Goal: Information Seeking & Learning: Find specific fact

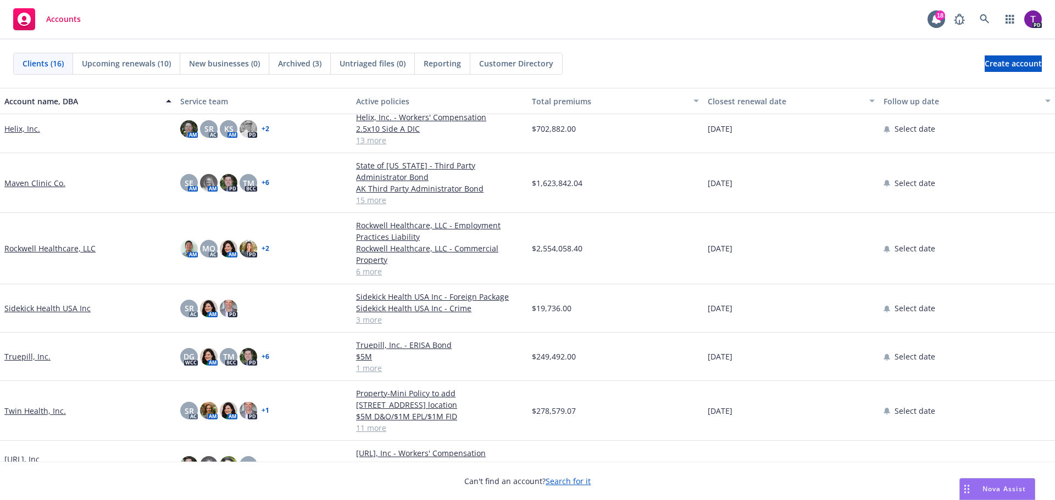
scroll to position [428, 0]
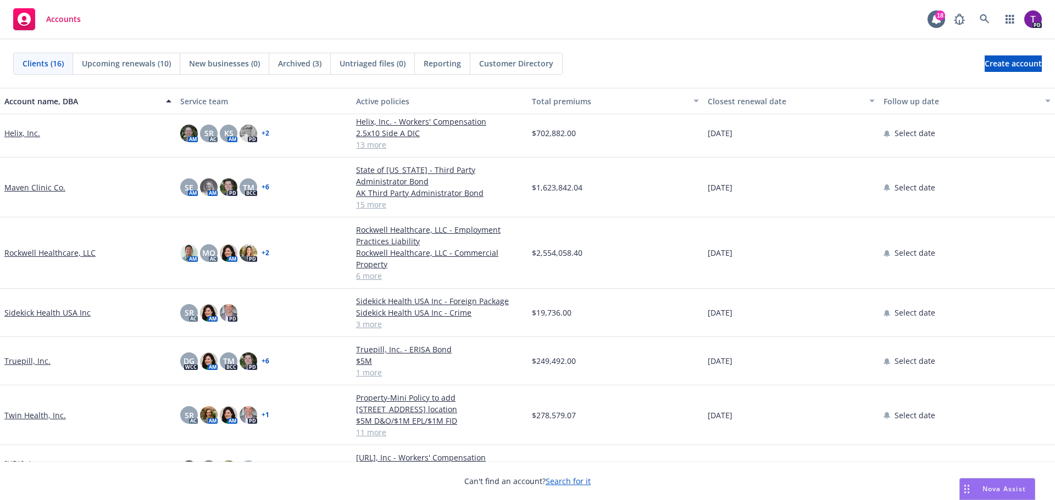
click at [26, 410] on link "Twin Health, Inc." at bounding box center [35, 416] width 62 height 12
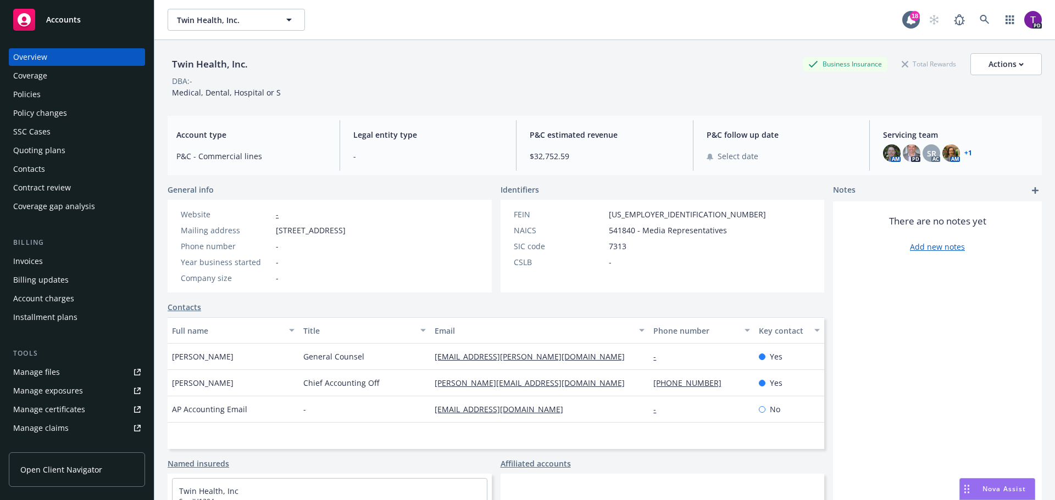
click at [986, 488] on span "Nova Assist" at bounding box center [1003, 489] width 43 height 9
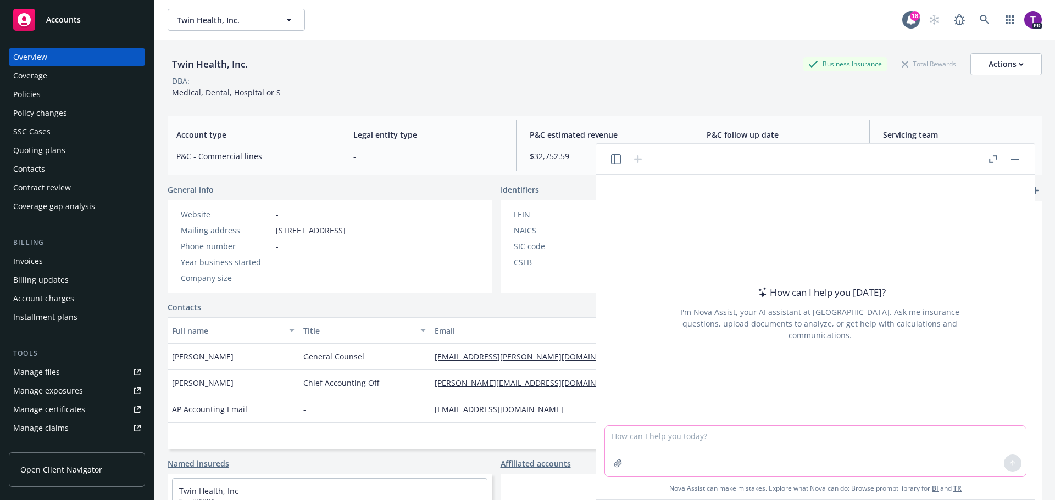
click at [697, 439] on textarea at bounding box center [815, 451] width 421 height 51
type textarea "what is third party cyber coverage"
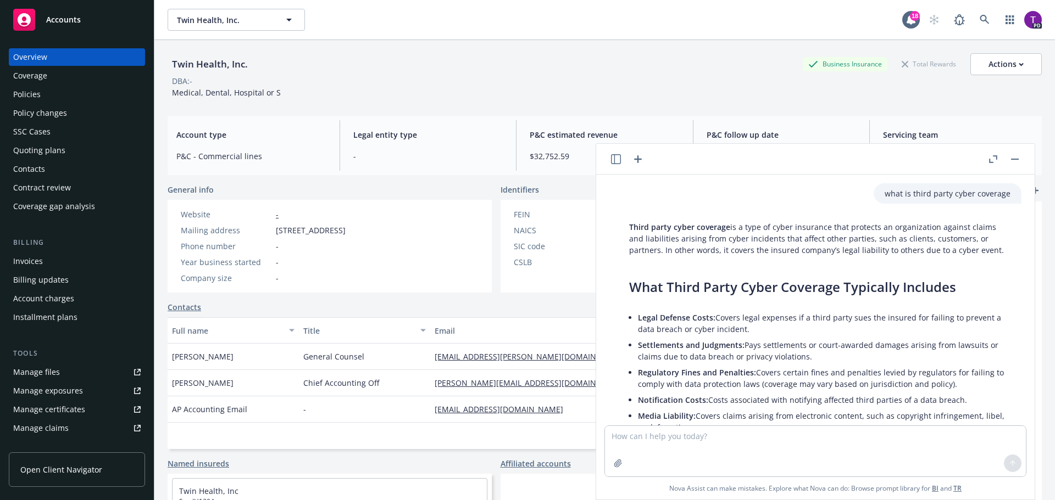
drag, startPoint x: 630, startPoint y: 226, endPoint x: 962, endPoint y: 248, distance: 333.7
click at [962, 248] on p "Third party cyber coverage is a type of cyber insurance that protects an organi…" at bounding box center [819, 238] width 381 height 35
copy p "Third party cyber coverage is a type of cyber insurance that protects an organi…"
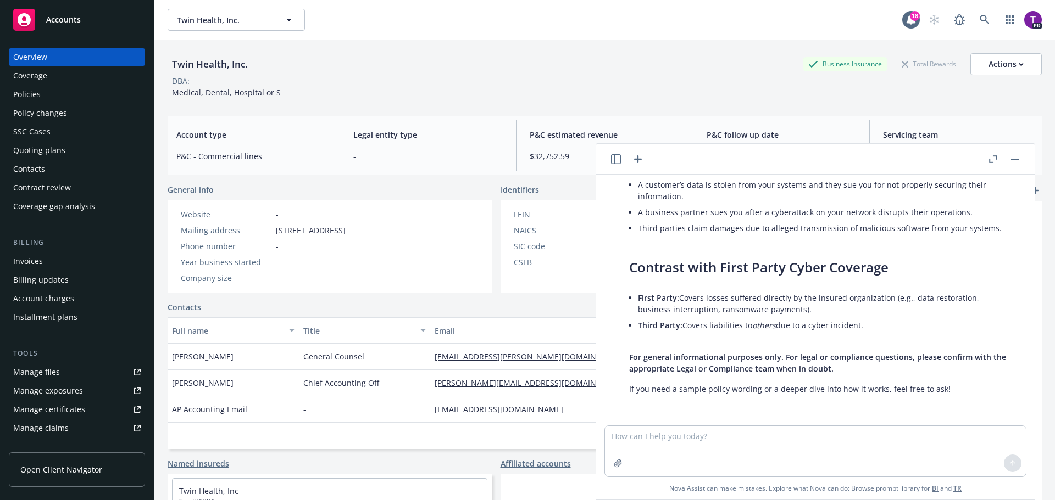
scroll to position [37, 0]
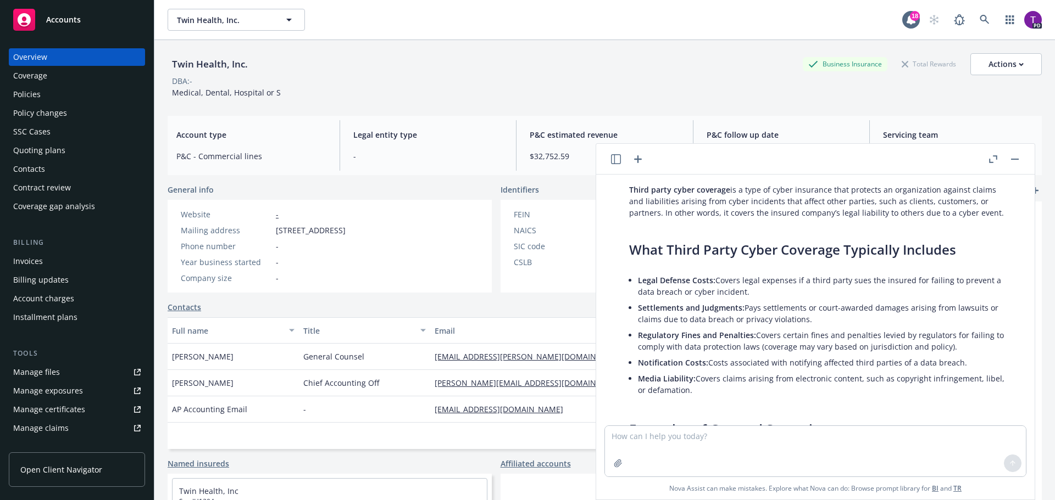
click at [782, 230] on div "Third party cyber coverage is a type of cyber insurance that protects an organi…" at bounding box center [819, 427] width 403 height 494
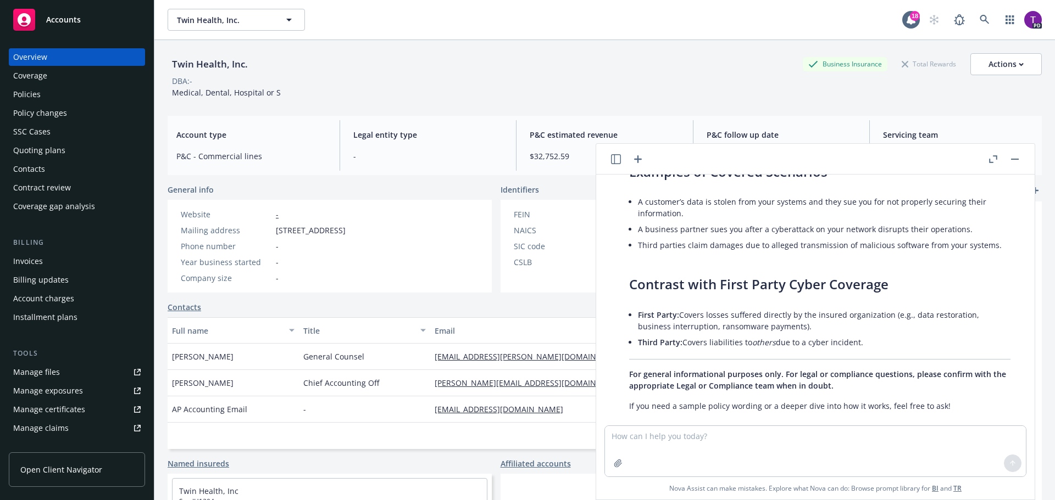
scroll to position [312, 0]
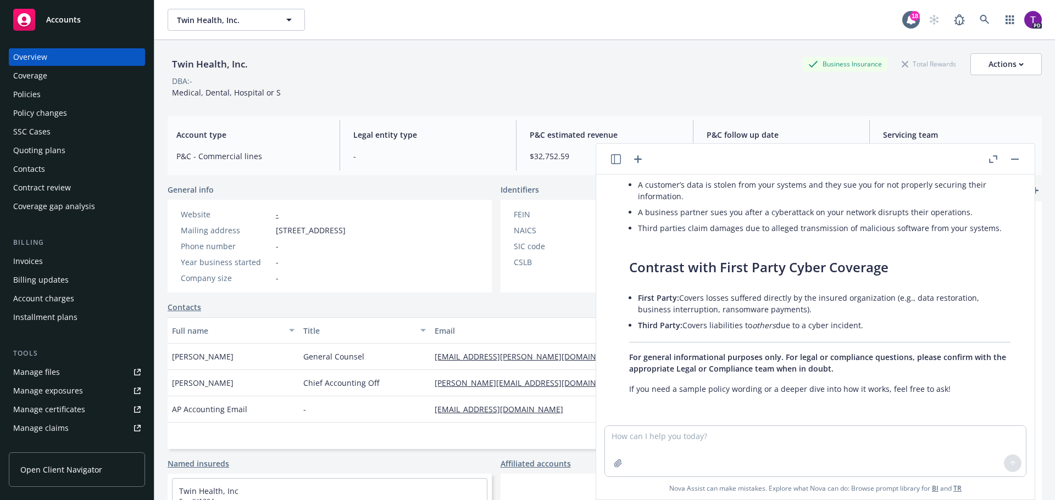
drag, startPoint x: 639, startPoint y: 295, endPoint x: 814, endPoint y: 310, distance: 174.8
click at [814, 310] on li "First Party: Covers losses suffered directly by the insured organization (e.g.,…" at bounding box center [824, 303] width 372 height 27
copy li "First Party: Covers losses suffered directly by the insured organization (e.g.,…"
click at [844, 278] on div "Third party cyber coverage is a type of cyber insurance that protects an organi…" at bounding box center [819, 152] width 403 height 494
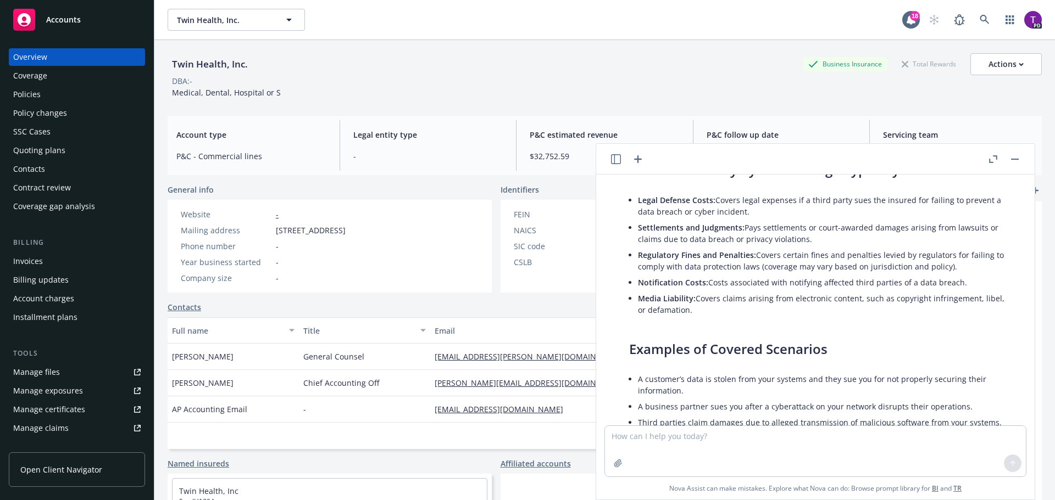
scroll to position [37, 0]
